Goal: Check status

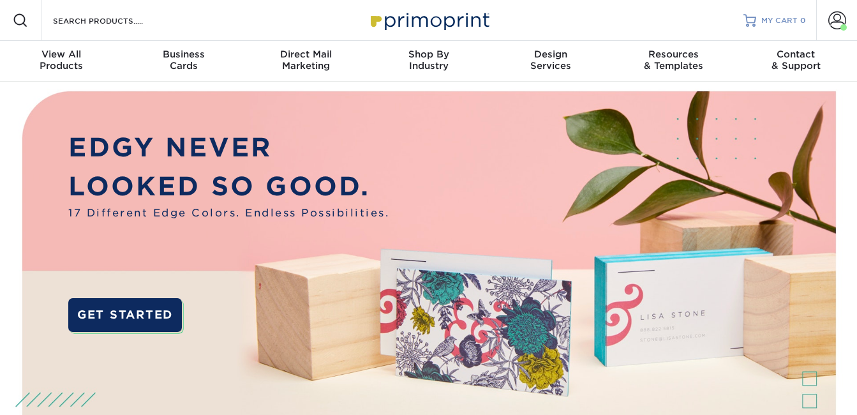
click at [782, 20] on span "MY CART" at bounding box center [779, 20] width 36 height 11
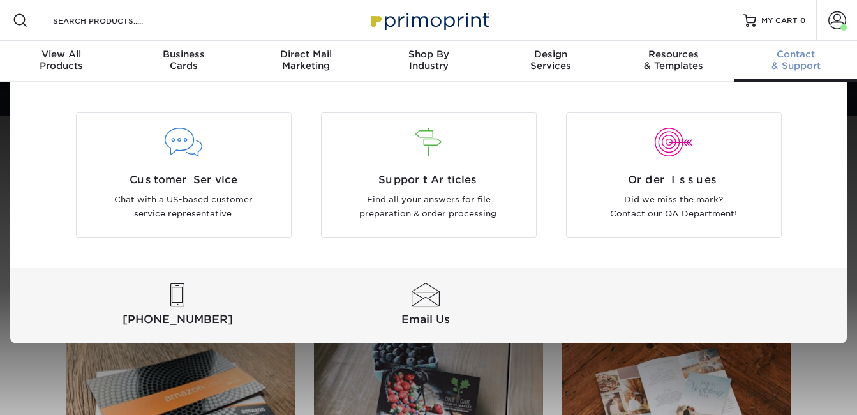
click at [749, 317] on div "[PHONE_NUMBER] Email Us" at bounding box center [429, 305] width 766 height 75
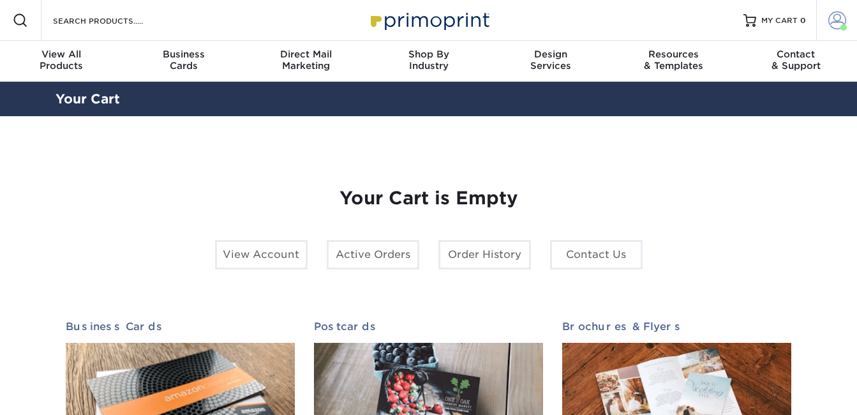
click at [829, 19] on span at bounding box center [837, 20] width 18 height 18
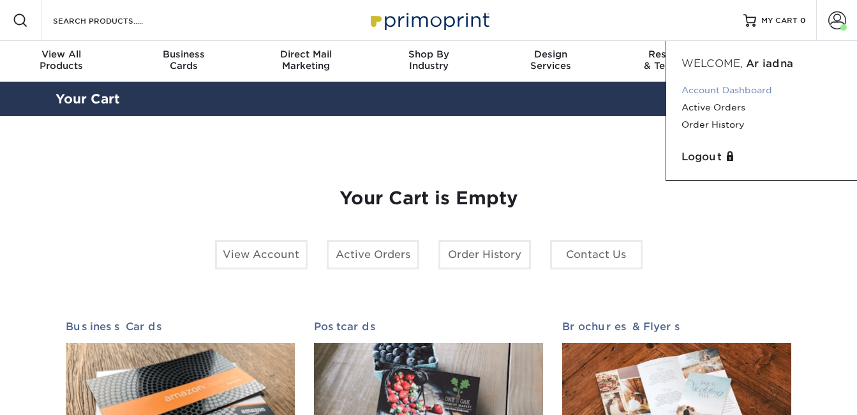
click at [694, 91] on link "Account Dashboard" at bounding box center [761, 90] width 160 height 17
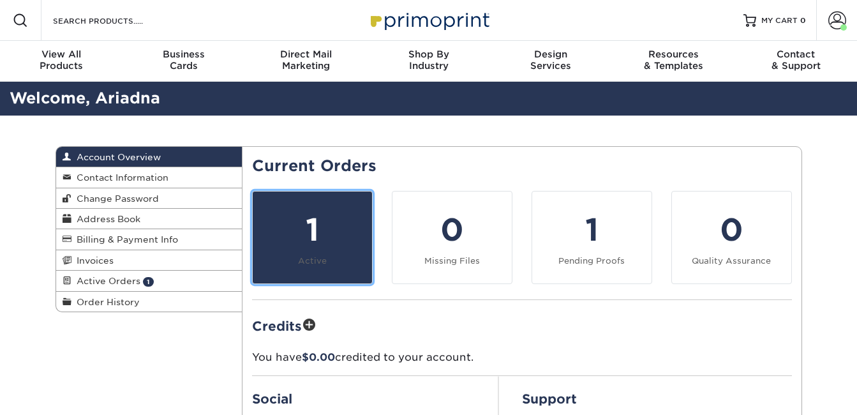
click at [305, 237] on div "1" at bounding box center [312, 230] width 104 height 46
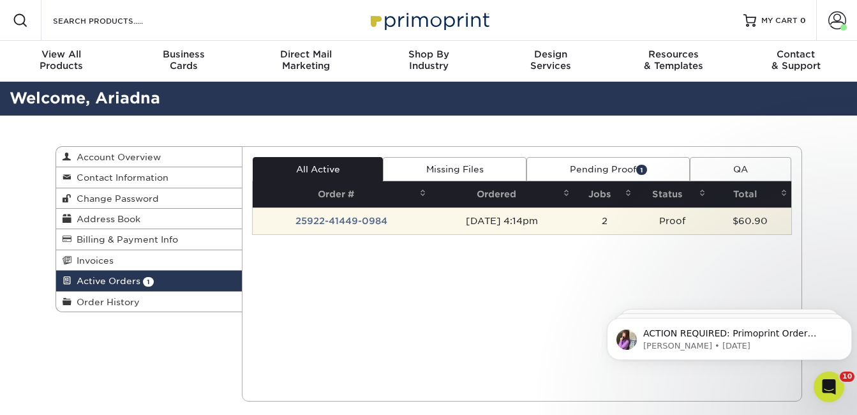
click at [341, 223] on td "25922-41449-0984" at bounding box center [341, 220] width 177 height 27
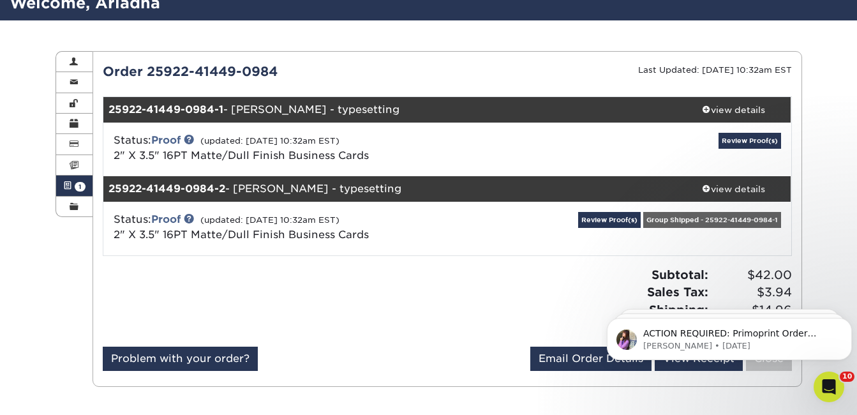
scroll to position [128, 0]
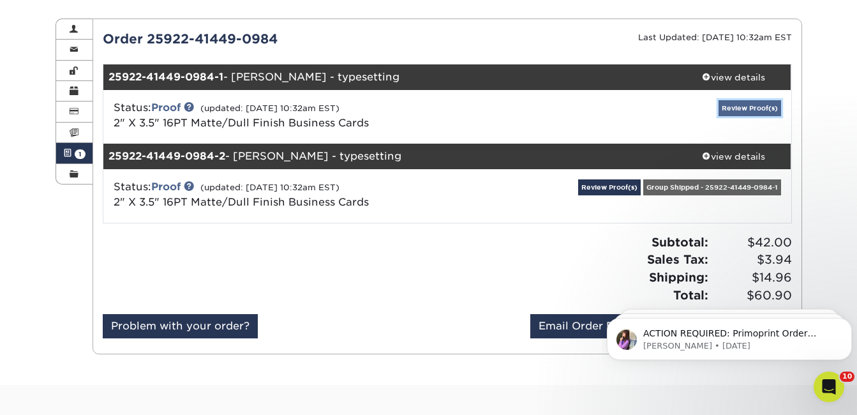
click at [740, 108] on link "Review Proof(s)" at bounding box center [749, 108] width 63 height 16
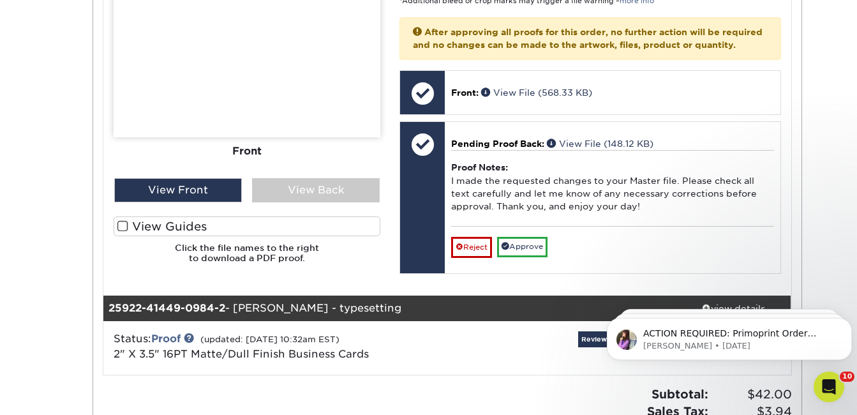
scroll to position [574, 0]
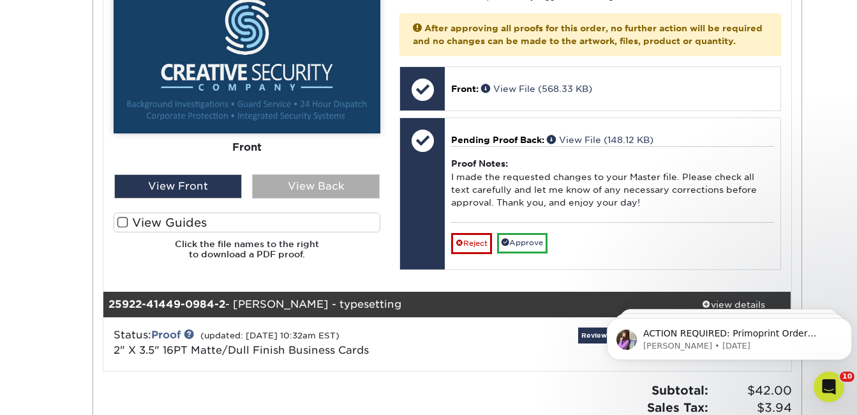
click at [339, 192] on div "View Back" at bounding box center [316, 186] width 128 height 24
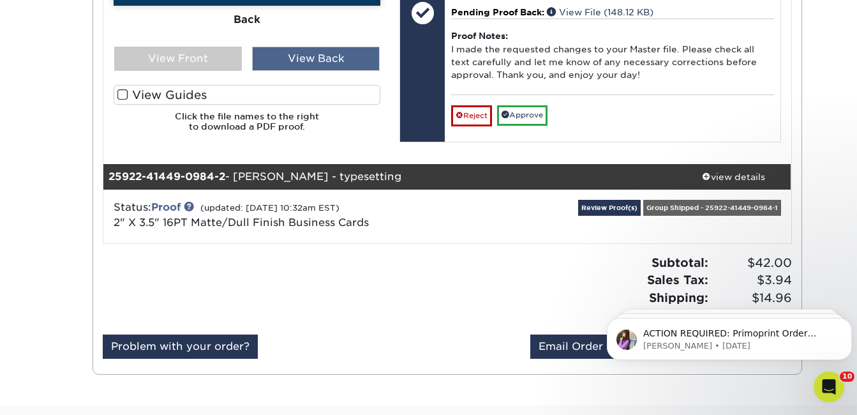
scroll to position [766, 0]
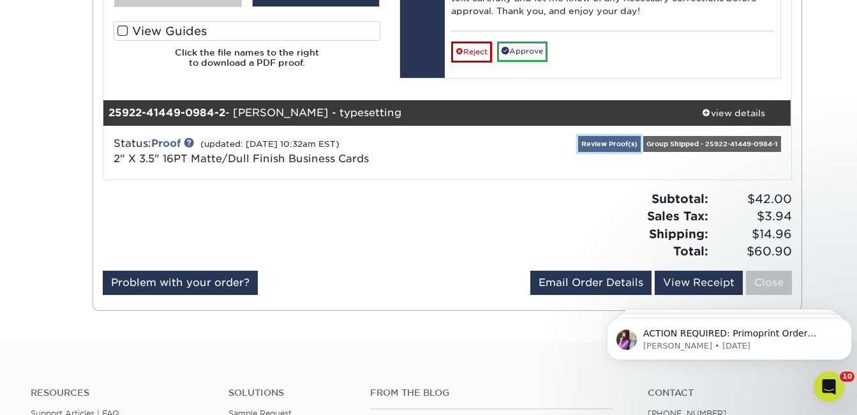
click at [596, 152] on link "Review Proof(s)" at bounding box center [609, 144] width 63 height 16
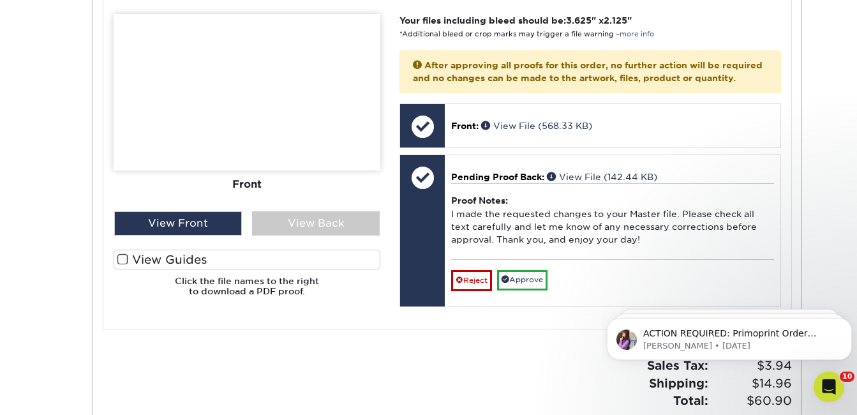
scroll to position [1212, 0]
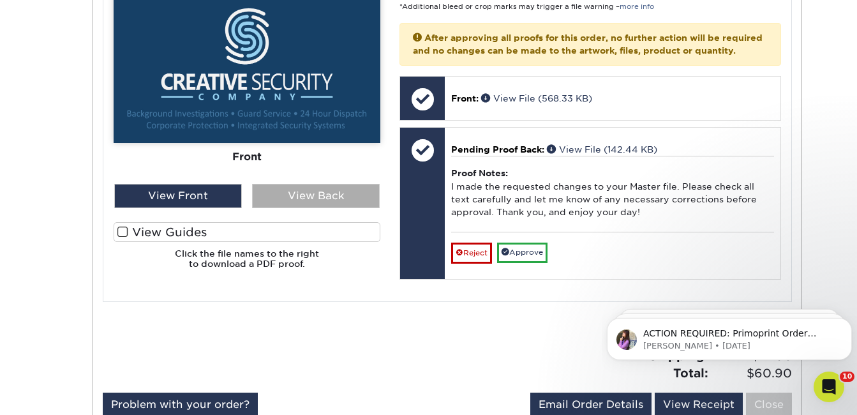
click at [304, 208] on div "View Back" at bounding box center [316, 196] width 128 height 24
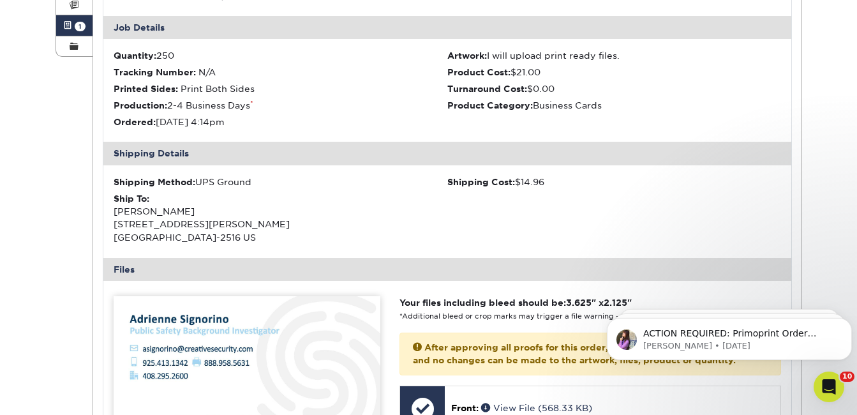
scroll to position [0, 0]
